Goal: Task Accomplishment & Management: Check status

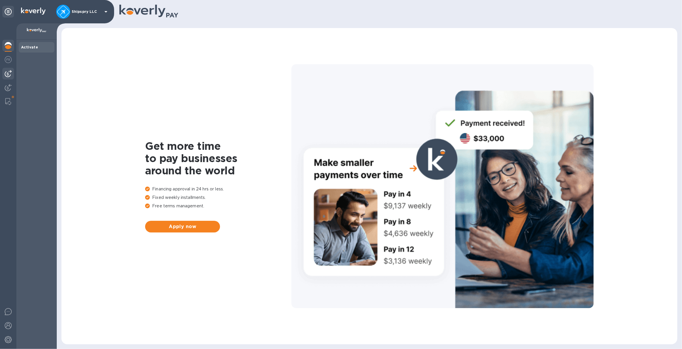
click at [8, 76] on img at bounding box center [8, 73] width 7 height 7
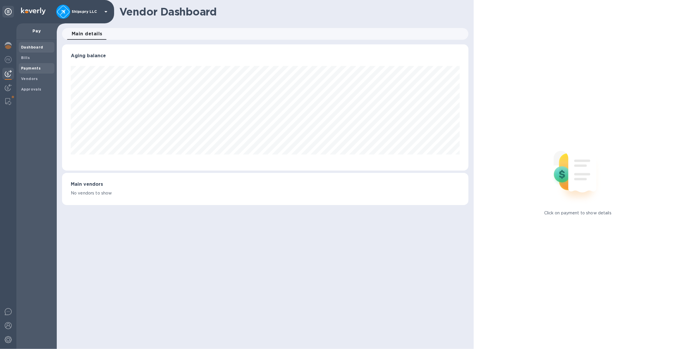
scroll to position [126, 406]
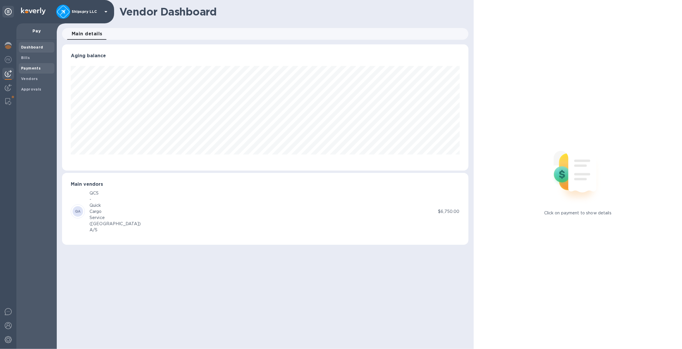
click at [37, 68] on b "Payments" at bounding box center [31, 68] width 20 height 4
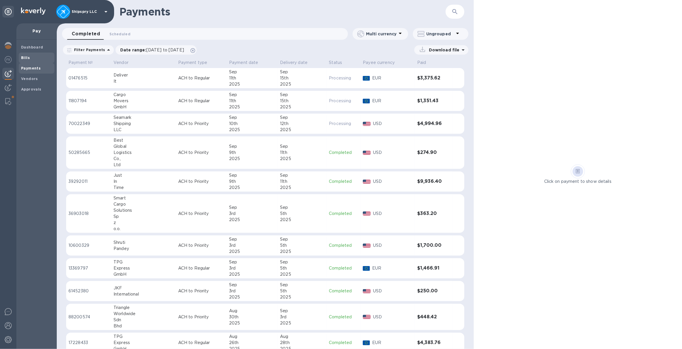
click at [28, 61] on span "Bills" at bounding box center [25, 58] width 9 height 6
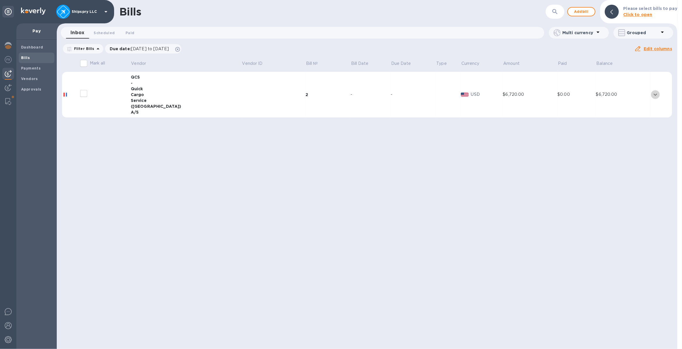
click at [654, 94] on icon "expand row" at bounding box center [654, 94] width 7 height 7
